Goal: Task Accomplishment & Management: Complete application form

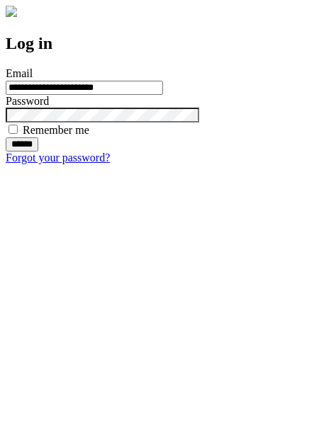
type input "**********"
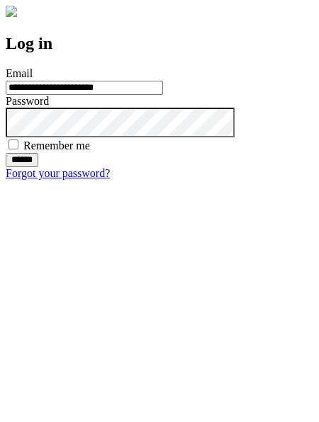
click at [38, 167] on input "******" at bounding box center [22, 160] width 33 height 14
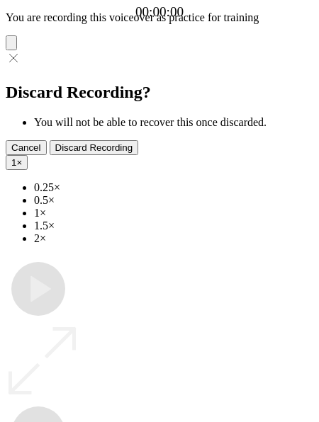
type input "**********"
